Goal: Information Seeking & Learning: Learn about a topic

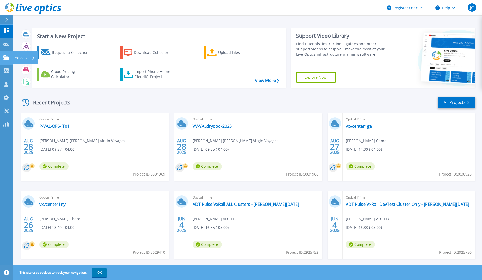
click at [21, 58] on p "Projects" at bounding box center [21, 58] width 14 height 14
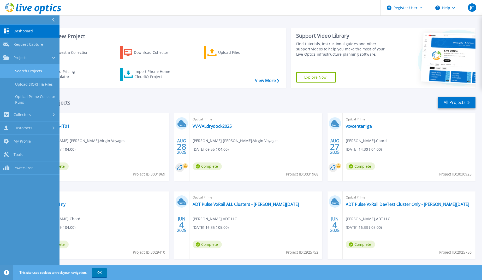
click at [31, 73] on link "Search Projects" at bounding box center [30, 70] width 60 height 13
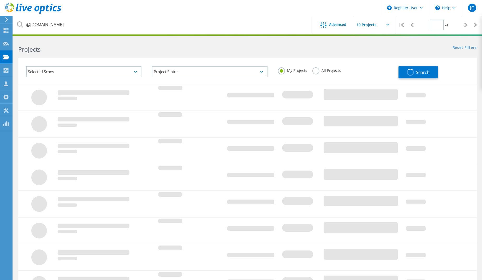
type input "1"
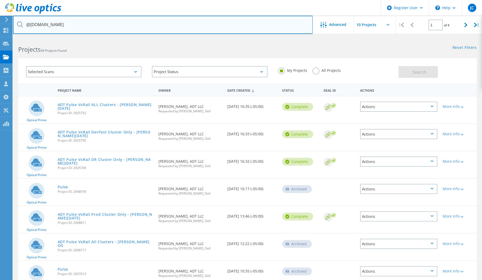
drag, startPoint x: 63, startPoint y: 26, endPoint x: -73, endPoint y: 23, distance: 136.6
click at [0, 23] on html "Register User \n Help Explore Helpful Articles Contact Support JC Dell User Jes…" at bounding box center [241, 195] width 482 height 391
type input "@virginvoyages.com"
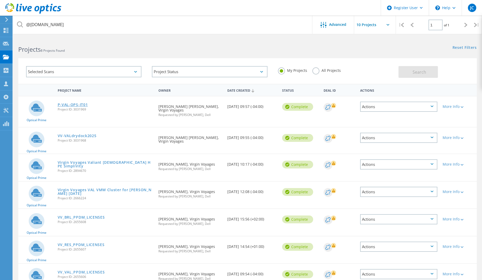
click at [77, 105] on link "P-VAL-OPS-IT01" at bounding box center [73, 105] width 30 height 4
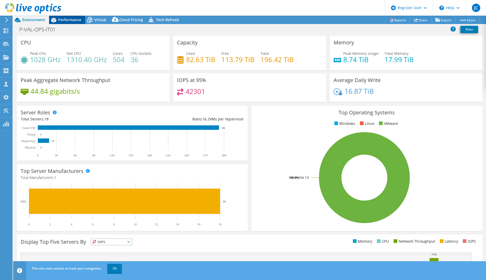
click at [67, 20] on span "Performance" at bounding box center [69, 19] width 23 height 5
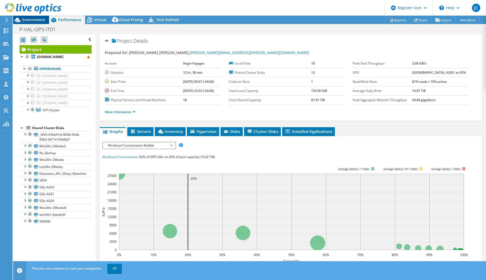
click at [36, 20] on span "Environment" at bounding box center [33, 19] width 23 height 5
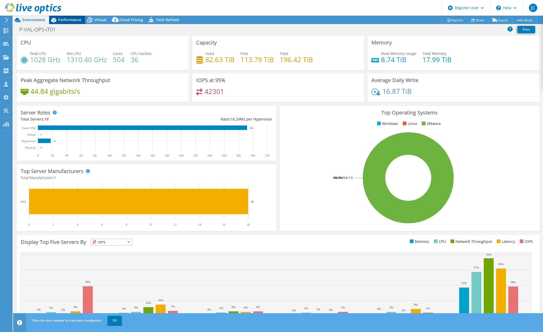
click at [63, 17] on span "Performance" at bounding box center [69, 19] width 23 height 5
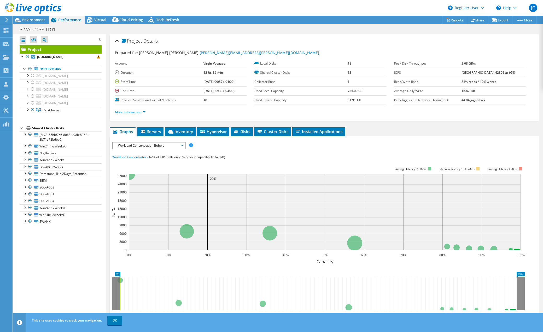
drag, startPoint x: 196, startPoint y: 81, endPoint x: 238, endPoint y: 82, distance: 42.0
click at [238, 82] on tr "Start Time [DATE] 09:57 (-04:00)" at bounding box center [181, 81] width 132 height 9
click at [143, 113] on link "More Information" at bounding box center [130, 112] width 31 height 4
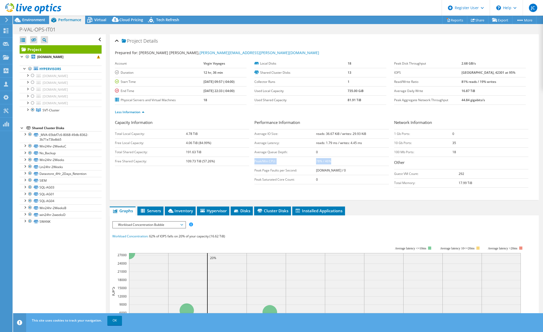
drag, startPoint x: 253, startPoint y: 160, endPoint x: 325, endPoint y: 161, distance: 72.3
click at [325, 161] on tr "Peak/Min CPU: 78% / 46%" at bounding box center [321, 160] width 134 height 9
click at [323, 163] on b "78% / 46%" at bounding box center [323, 161] width 15 height 4
drag, startPoint x: 309, startPoint y: 162, endPoint x: 324, endPoint y: 162, distance: 14.6
click at [324, 162] on td "78% / 46%" at bounding box center [352, 160] width 73 height 9
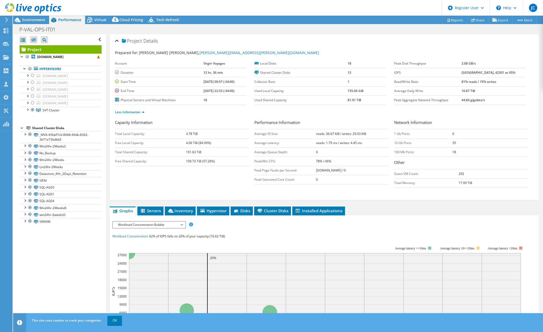
click at [308, 161] on td "Peak/Min CPU:" at bounding box center [285, 160] width 62 height 9
drag, startPoint x: 308, startPoint y: 161, endPoint x: 323, endPoint y: 161, distance: 15.1
click at [323, 161] on tr "Peak/Min CPU: 78% / 46%" at bounding box center [321, 160] width 134 height 9
click at [27, 19] on span "Environment" at bounding box center [33, 19] width 23 height 5
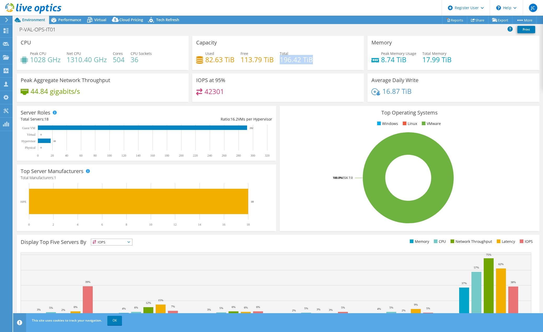
drag, startPoint x: 279, startPoint y: 60, endPoint x: 310, endPoint y: 58, distance: 31.1
click at [310, 58] on h4 "196.42 TiB" at bounding box center [296, 60] width 33 height 6
drag, startPoint x: 205, startPoint y: 60, endPoint x: 271, endPoint y: 56, distance: 65.9
click at [271, 56] on div "Used 82.63 TiB Free 113.79 TiB Total 196.42 TiB" at bounding box center [278, 59] width 164 height 17
drag, startPoint x: 278, startPoint y: 60, endPoint x: 299, endPoint y: 59, distance: 20.7
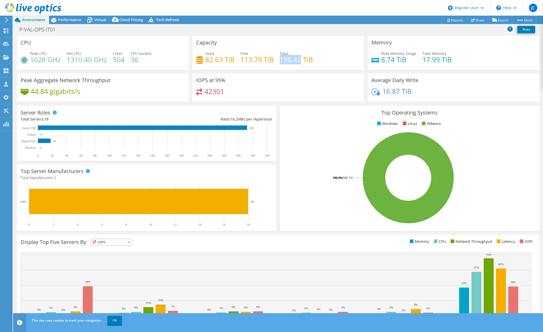
click at [299, 59] on h4 "196.42 TiB" at bounding box center [296, 60] width 33 height 6
click at [61, 18] on span "Performance" at bounding box center [69, 19] width 23 height 5
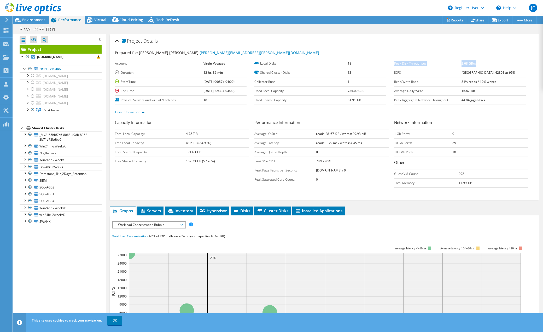
drag, startPoint x: 392, startPoint y: 63, endPoint x: 480, endPoint y: 63, distance: 88.8
click at [480, 63] on tr "Peak Disk Throughput 2.68 GB/s" at bounding box center [460, 63] width 132 height 9
click at [30, 21] on span "Environment" at bounding box center [33, 19] width 23 height 5
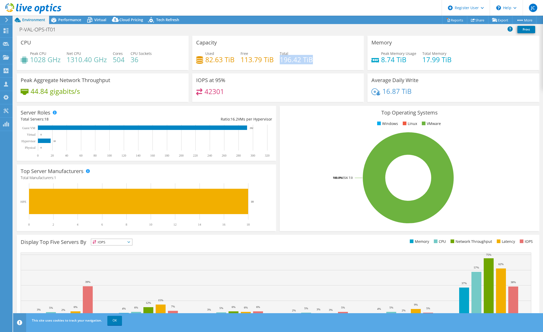
drag, startPoint x: 279, startPoint y: 58, endPoint x: 312, endPoint y: 60, distance: 33.2
click at [312, 60] on div "Used 82.63 TiB Free 113.79 TiB Total 196.42 TiB" at bounding box center [278, 59] width 164 height 17
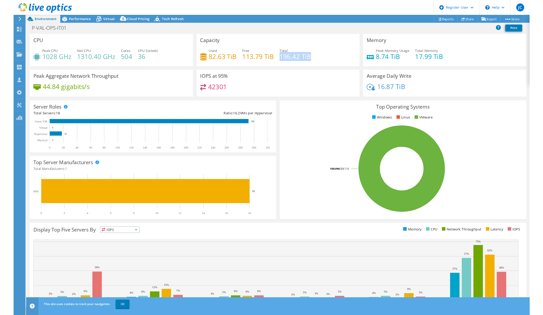
scroll to position [17, 0]
